Goal: Check status

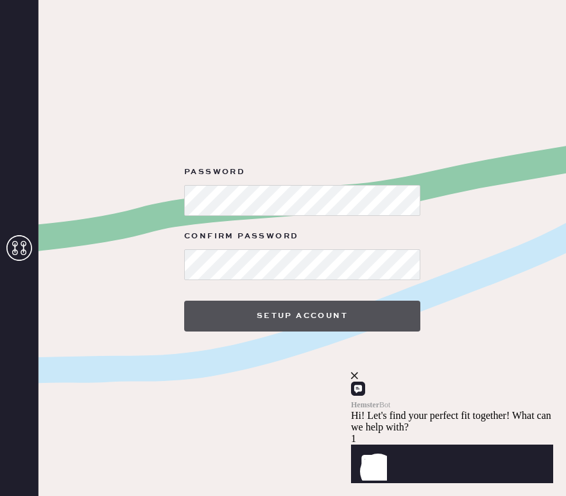
click at [275, 320] on button "Setup Account" at bounding box center [302, 315] width 236 height 31
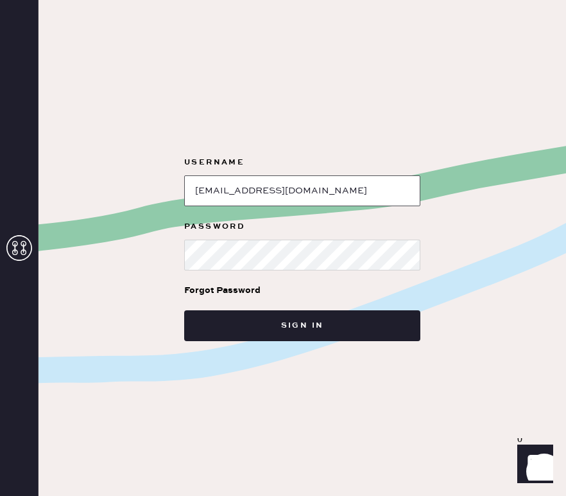
type input "mursalmpopal@gmail.com"
click at [302, 325] on button "Sign in" at bounding box center [302, 325] width 236 height 31
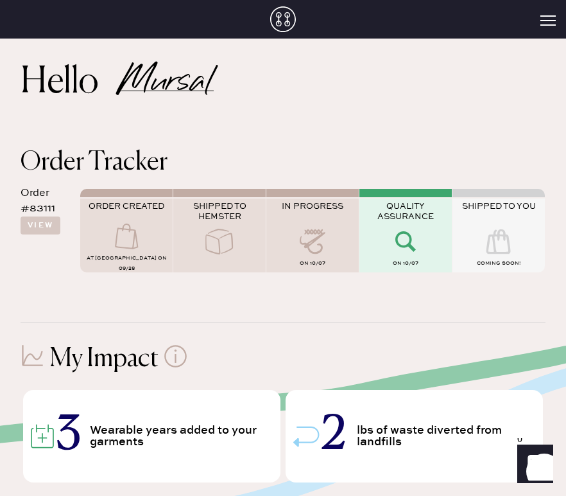
scroll to position [12, 0]
click at [37, 224] on button "View" at bounding box center [41, 225] width 40 height 18
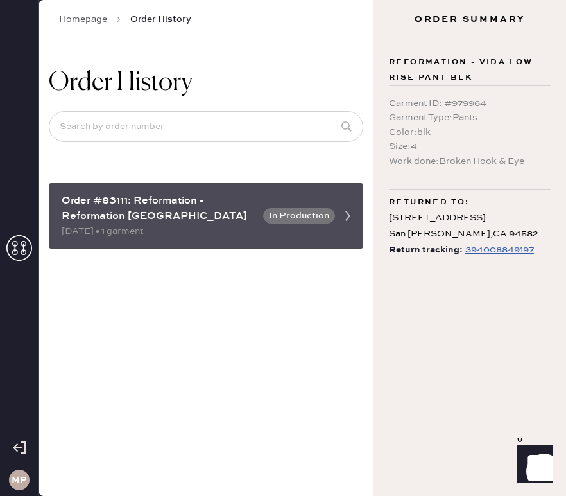
click at [203, 228] on div "Order #83111: Reformation - Reformation Broadway Plaza 09/28/2025 • 1 garment I…" at bounding box center [206, 215] width 315 height 65
click at [304, 196] on div "Order #83111: Reformation - Reformation Broadway Plaza 09/28/2025 • 1 garment I…" at bounding box center [206, 215] width 315 height 65
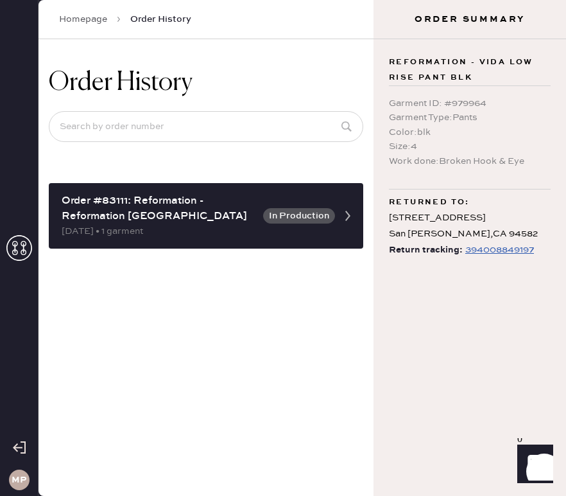
click at [488, 252] on div "394008849197" at bounding box center [499, 249] width 69 height 15
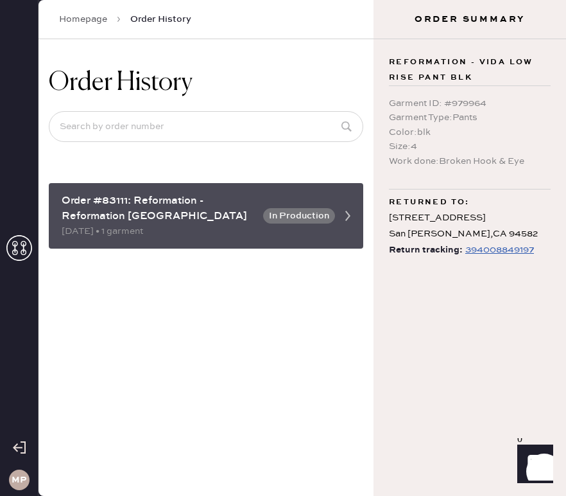
click at [154, 224] on div "09/28/2025 • 1 garment" at bounding box center [159, 231] width 194 height 14
click at [300, 218] on div "Order #83111: Reformation - Reformation Broadway Plaza 09/28/2025 • 1 garment I…" at bounding box center [206, 215] width 315 height 65
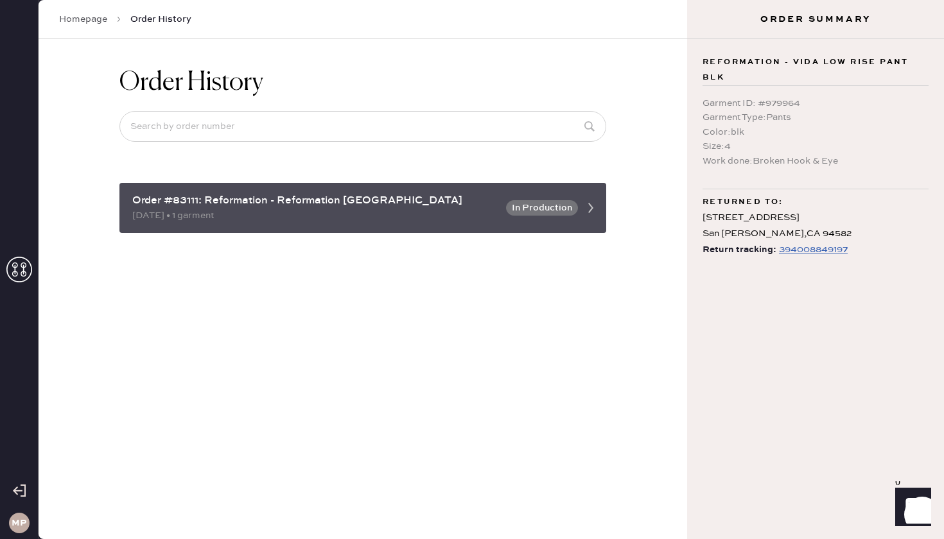
click at [565, 195] on icon at bounding box center [591, 208] width 26 height 26
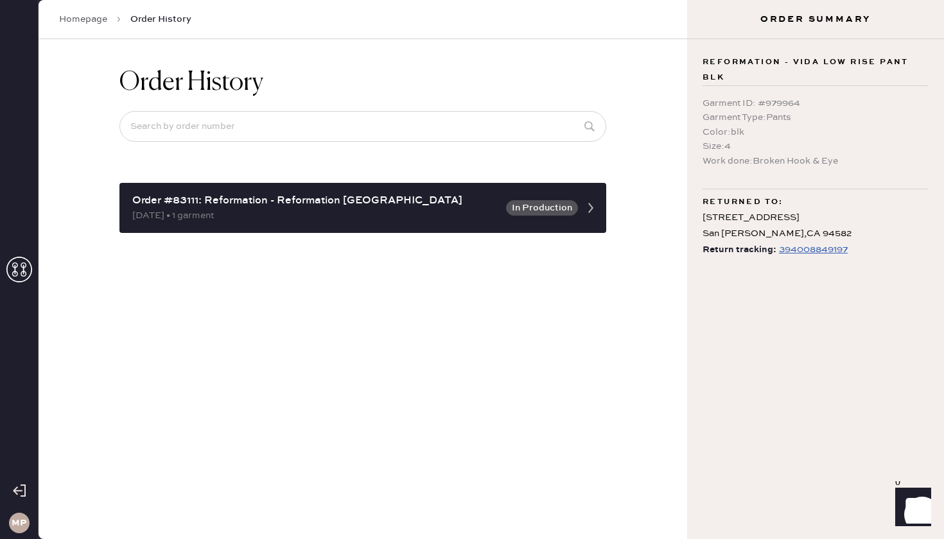
click at [15, 272] on use at bounding box center [19, 270] width 26 height 26
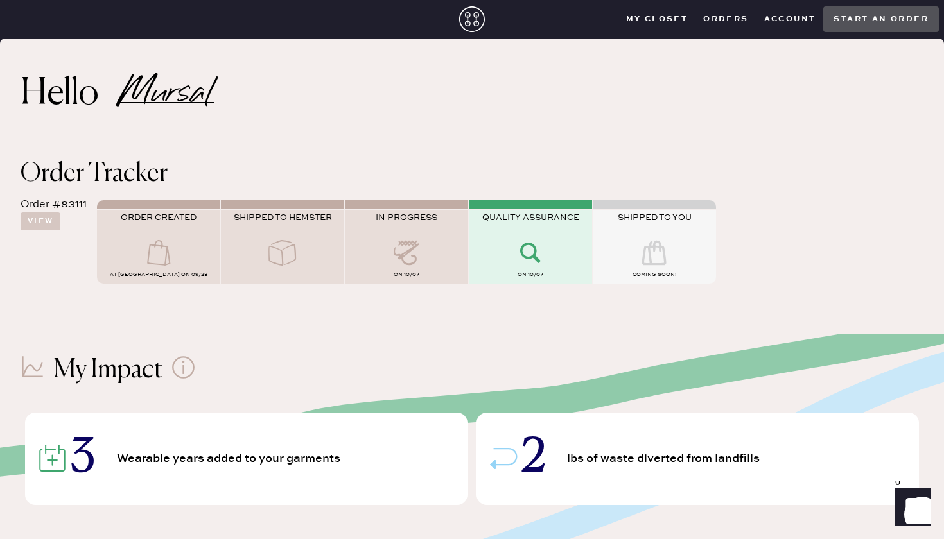
click at [408, 241] on icon at bounding box center [406, 253] width 51 height 26
